Goal: Information Seeking & Learning: Learn about a topic

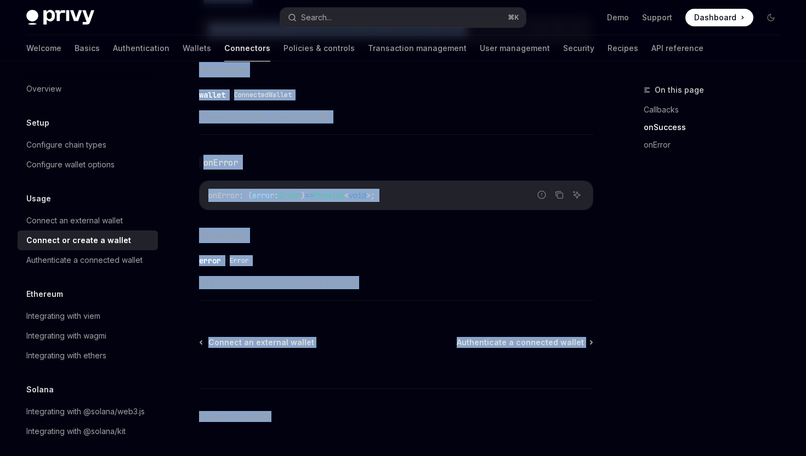
scroll to position [772, 0]
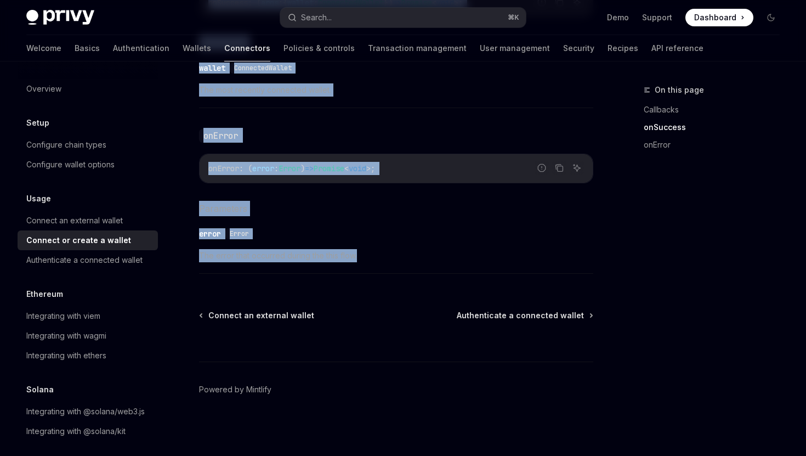
drag, startPoint x: 189, startPoint y: 181, endPoint x: 386, endPoint y: 273, distance: 217.2
copy div "Lor ips dolo sit Ametc ad elitsed d eius’t incididu utlabo et dolo magn ali, en…"
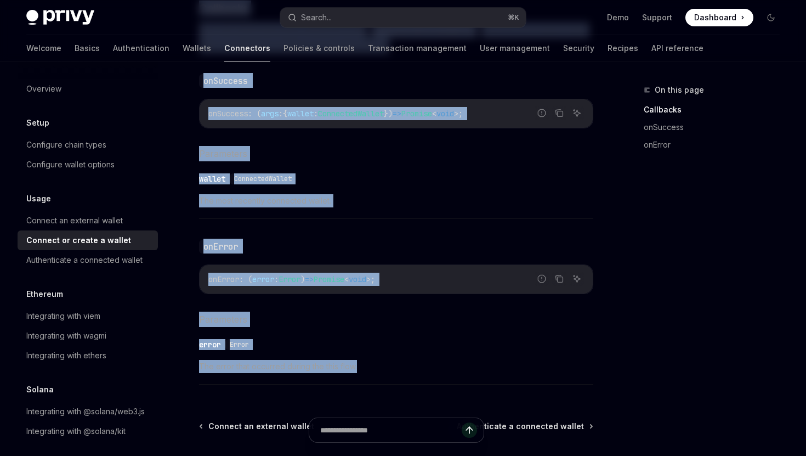
scroll to position [539, 0]
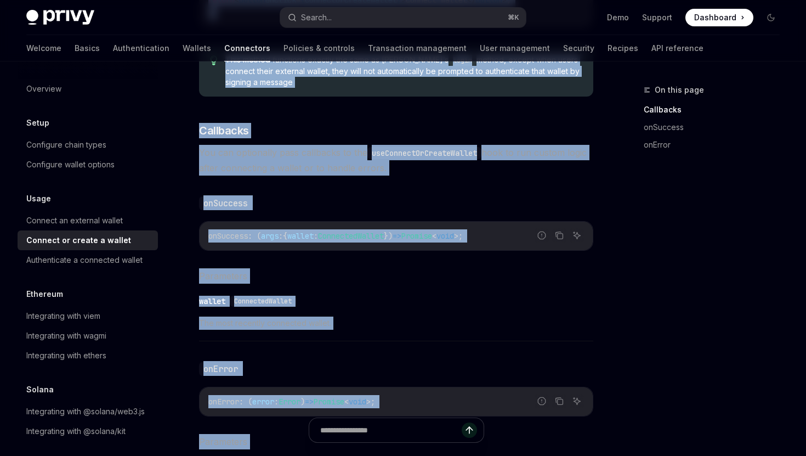
copy div "Lor ips dolo sit Ametc ad elitsed d eius’t incididu utlabo et dolo magn ali, en…"
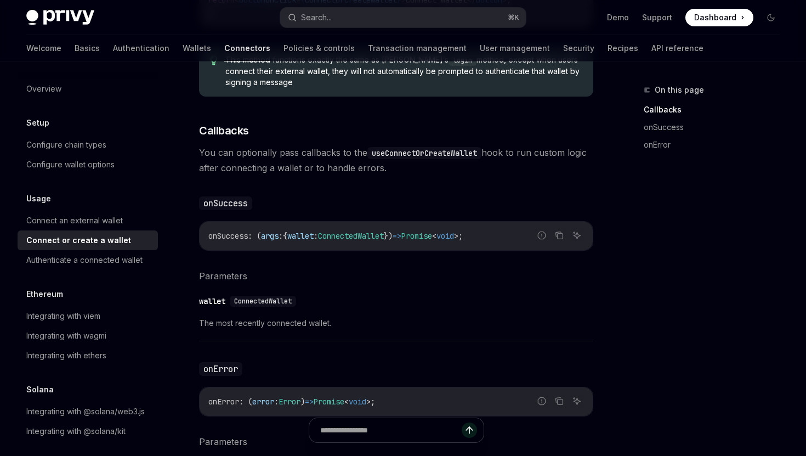
click at [427, 303] on div "​ wallet ConnectedWallet" at bounding box center [390, 301] width 383 height 13
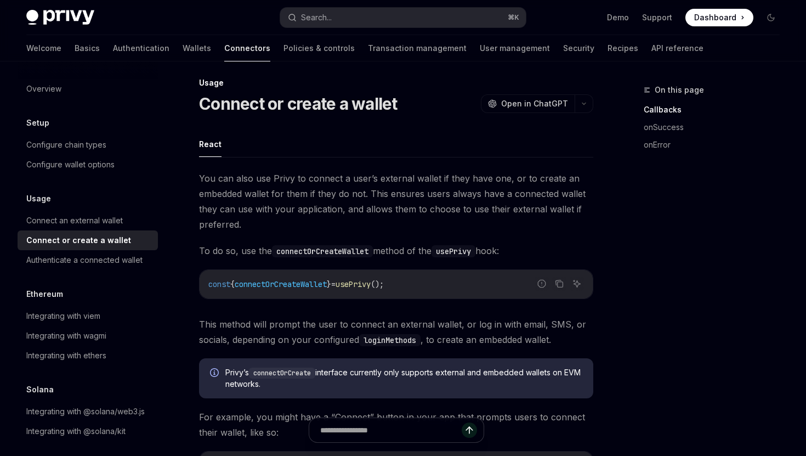
scroll to position [0, 0]
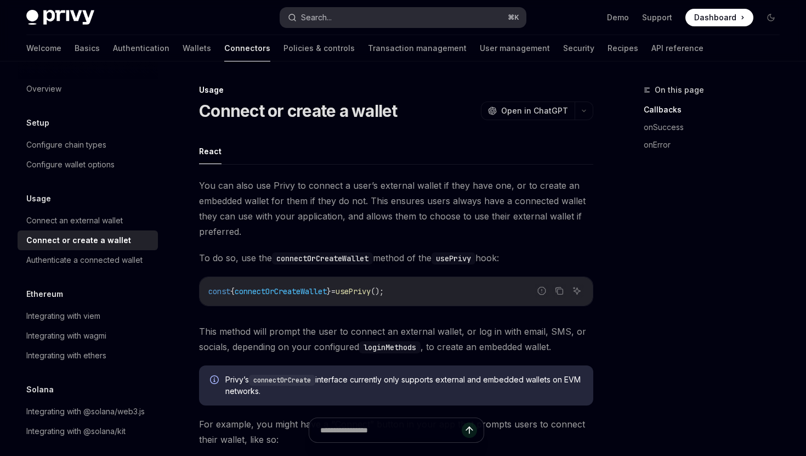
click at [343, 10] on button "Search... ⌘ K" at bounding box center [402, 18] width 245 height 20
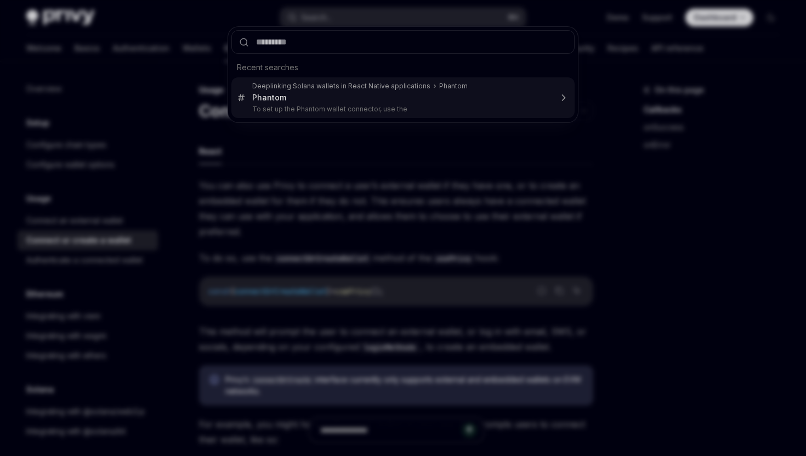
click at [261, 190] on div "Recent searches Deeplinking Solana wallets in React Native applications Phantom…" at bounding box center [403, 228] width 806 height 456
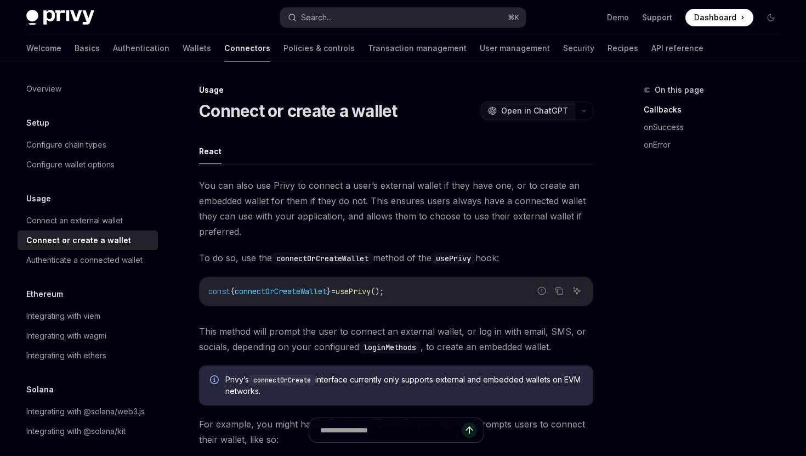
click at [506, 110] on span "Open in ChatGPT" at bounding box center [534, 110] width 67 height 11
click at [358, 11] on button "Search... ⌘ K" at bounding box center [402, 18] width 245 height 20
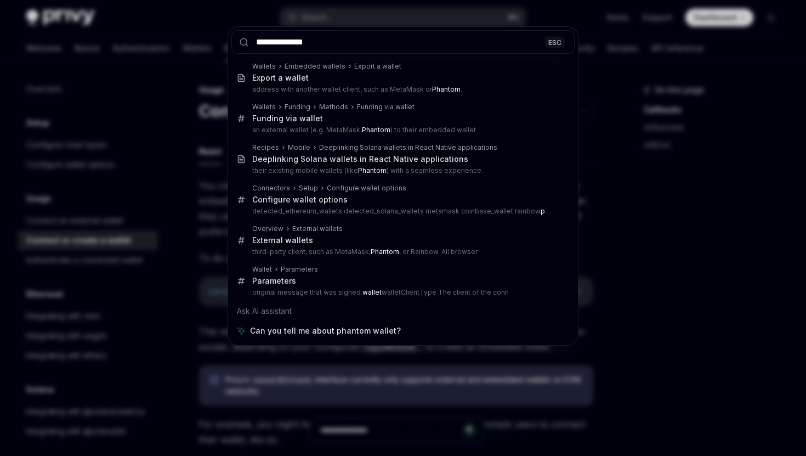
type input "**********"
click at [71, 64] on div "**********" at bounding box center [403, 228] width 806 height 456
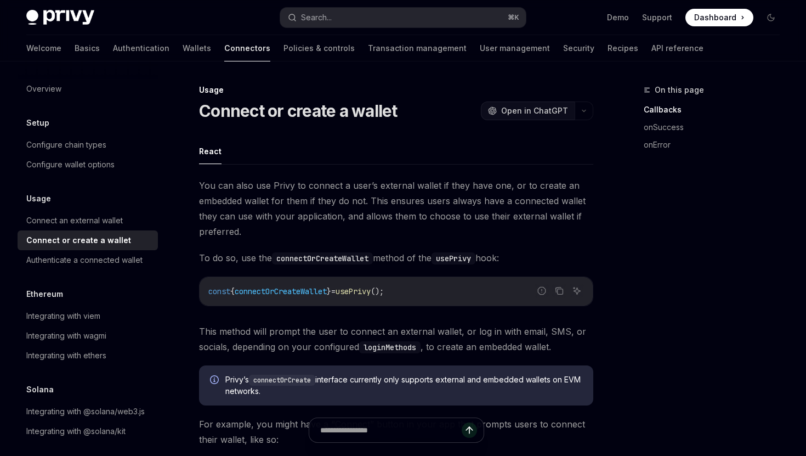
click at [525, 116] on button "OpenAI Open in ChatGPT" at bounding box center [528, 110] width 94 height 19
